Goal: Information Seeking & Learning: Learn about a topic

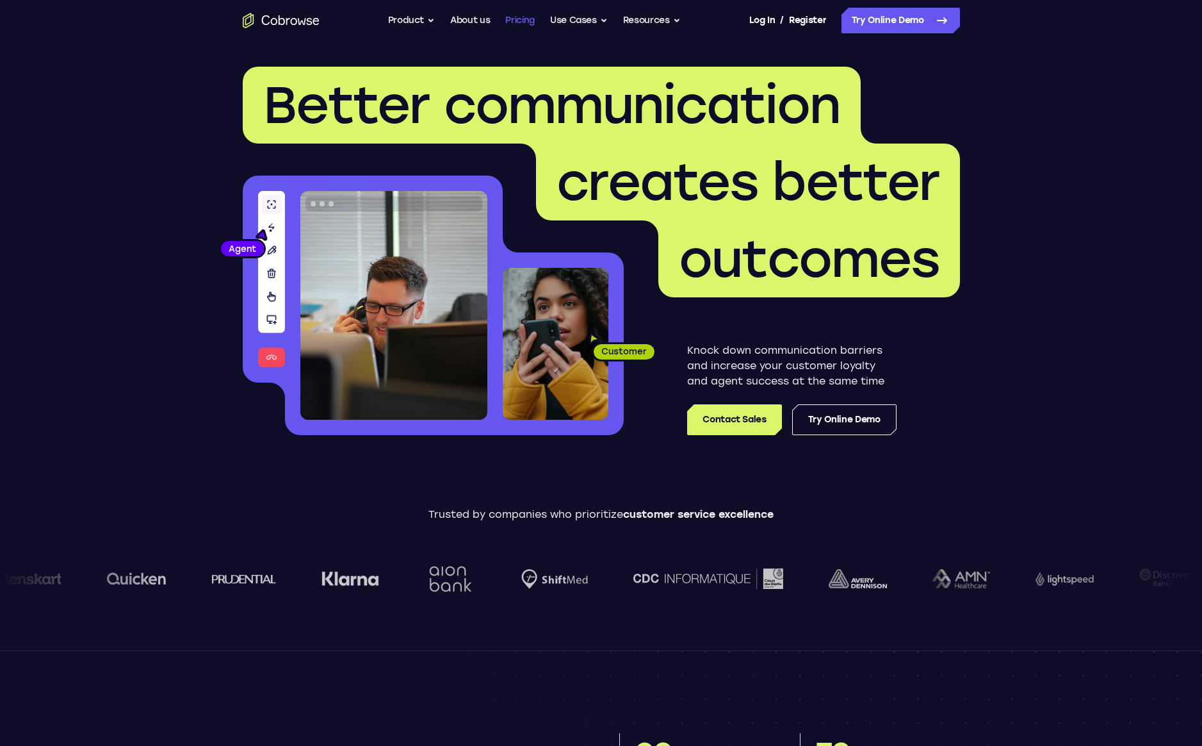
click at [516, 20] on link "Pricing" at bounding box center [519, 21] width 29 height 26
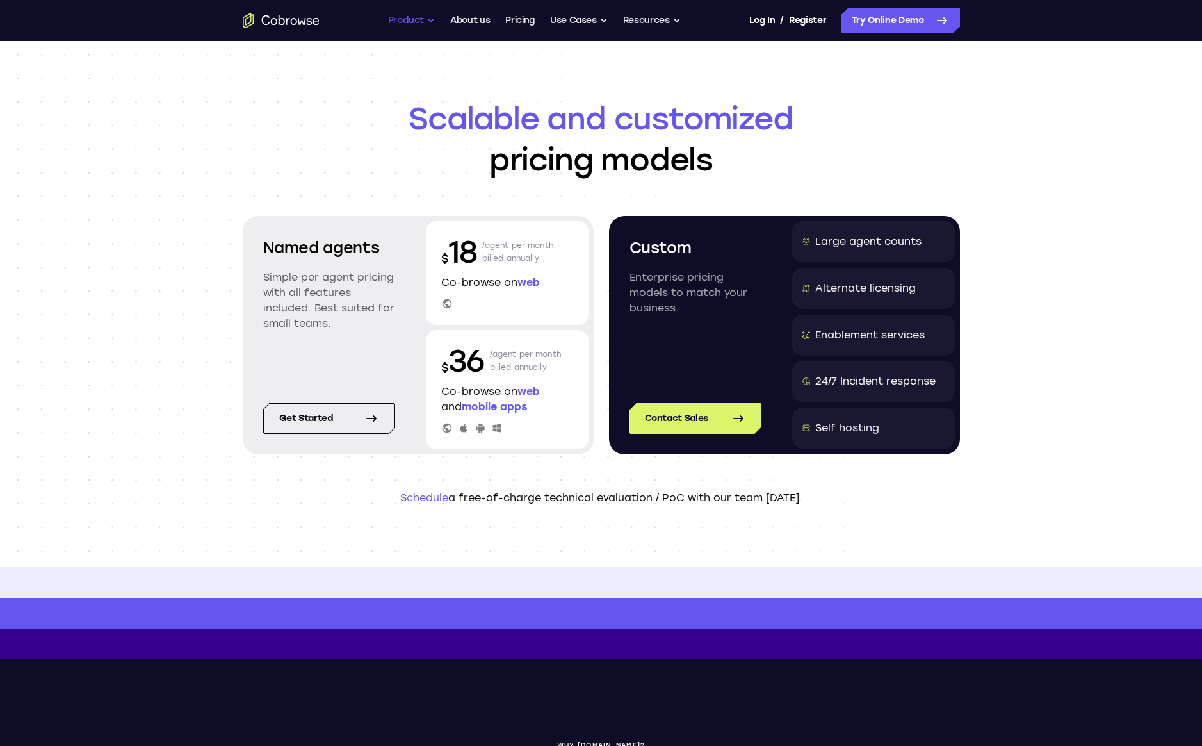
scroll to position [2, 0]
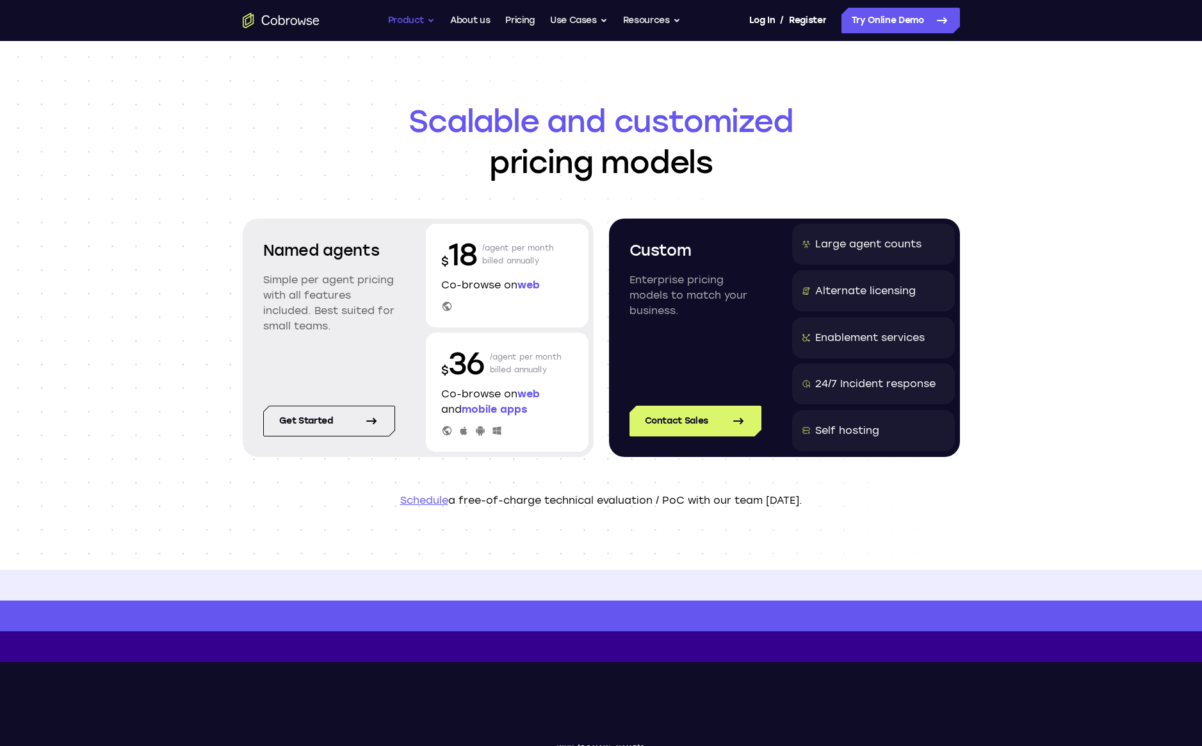
click at [398, 23] on button "Product" at bounding box center [411, 21] width 47 height 26
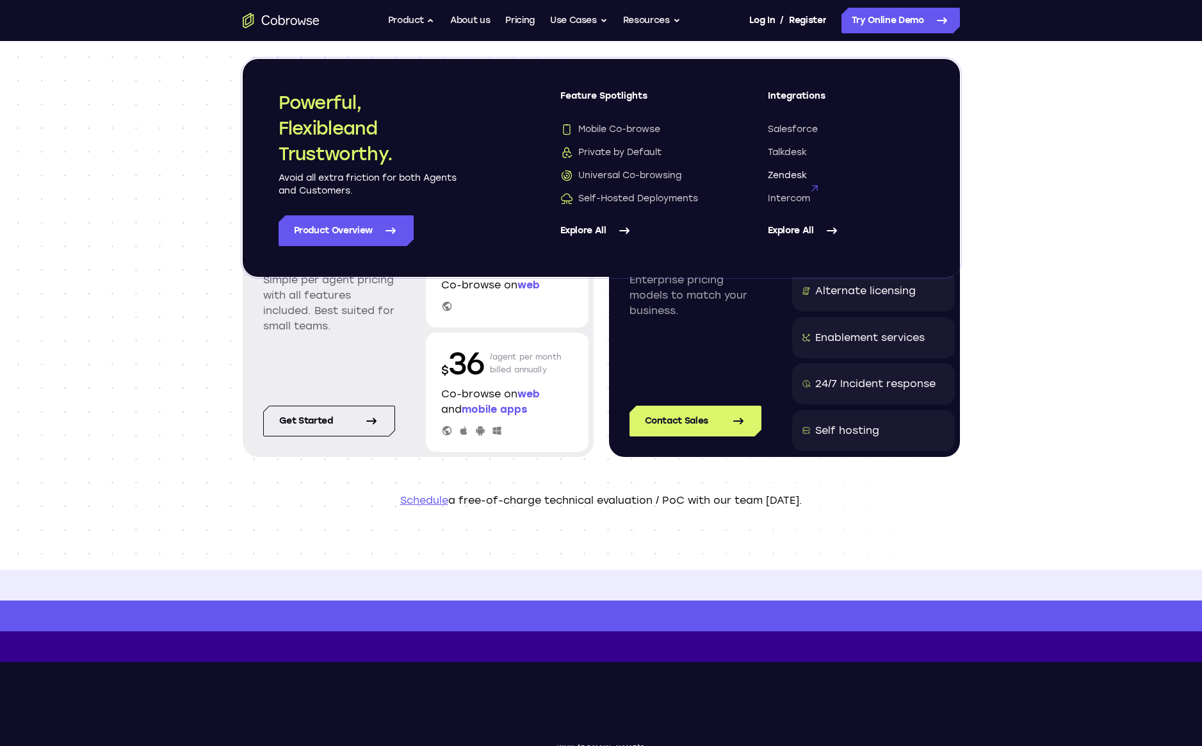
click at [771, 178] on span "Zendesk" at bounding box center [787, 175] width 39 height 13
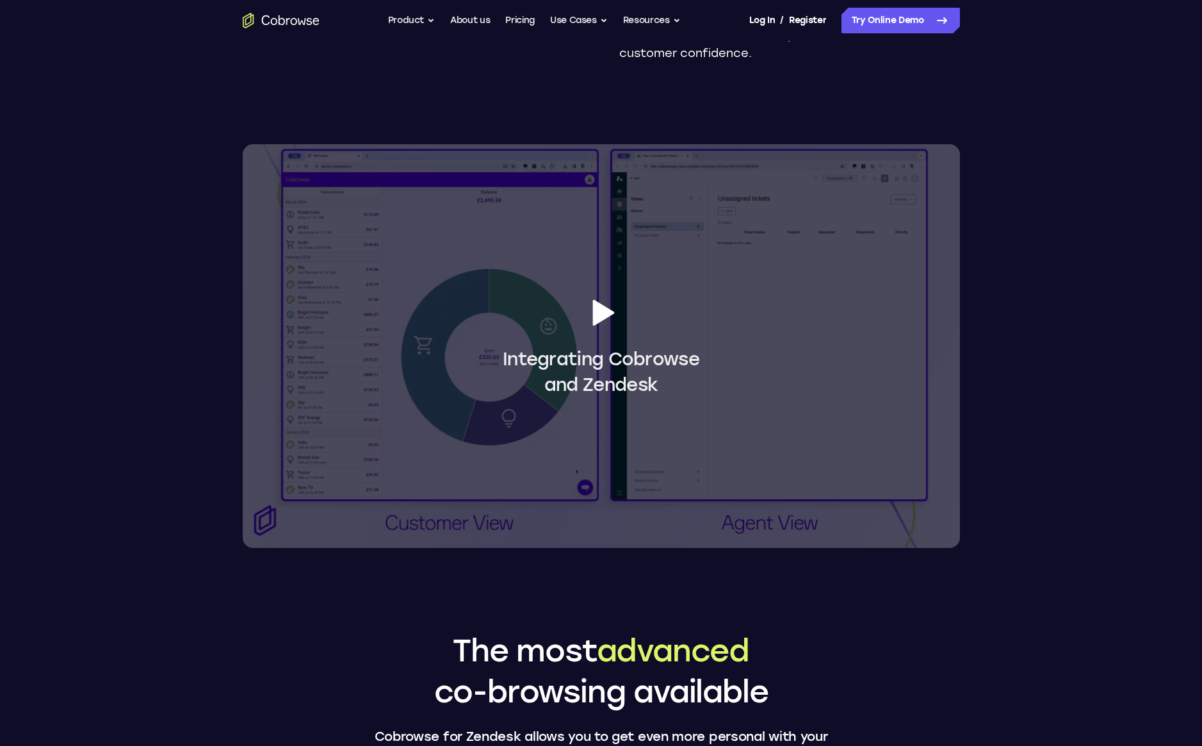
scroll to position [1106, 0]
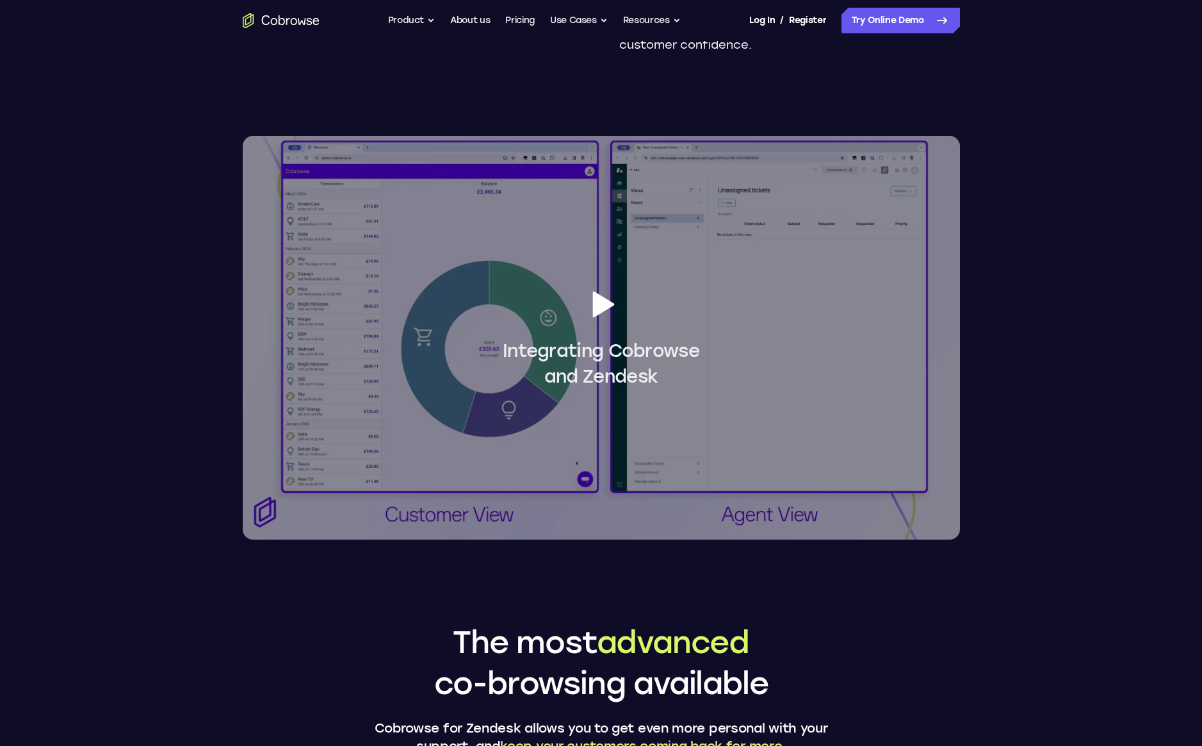
click at [596, 295] on icon at bounding box center [604, 304] width 22 height 26
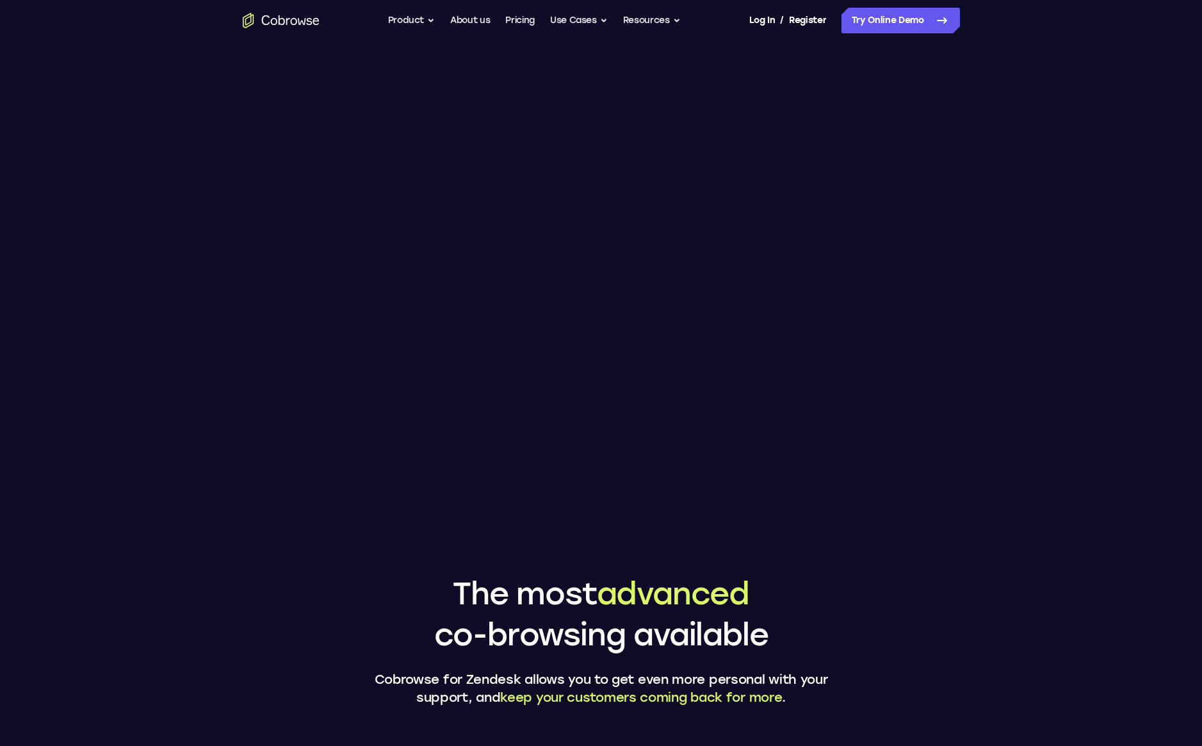
scroll to position [1151, 0]
